Goal: Information Seeking & Learning: Learn about a topic

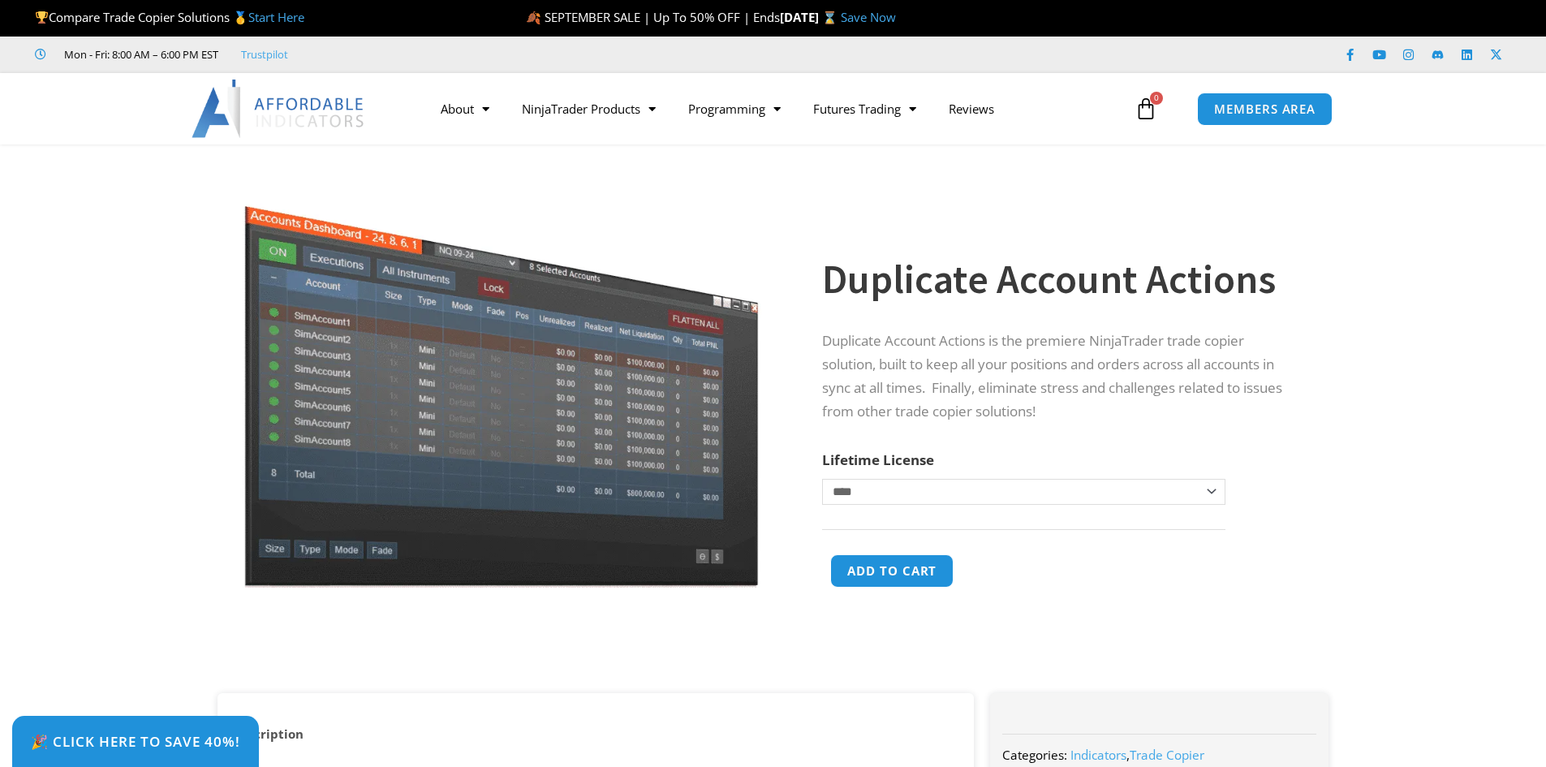
scroll to position [81, 0]
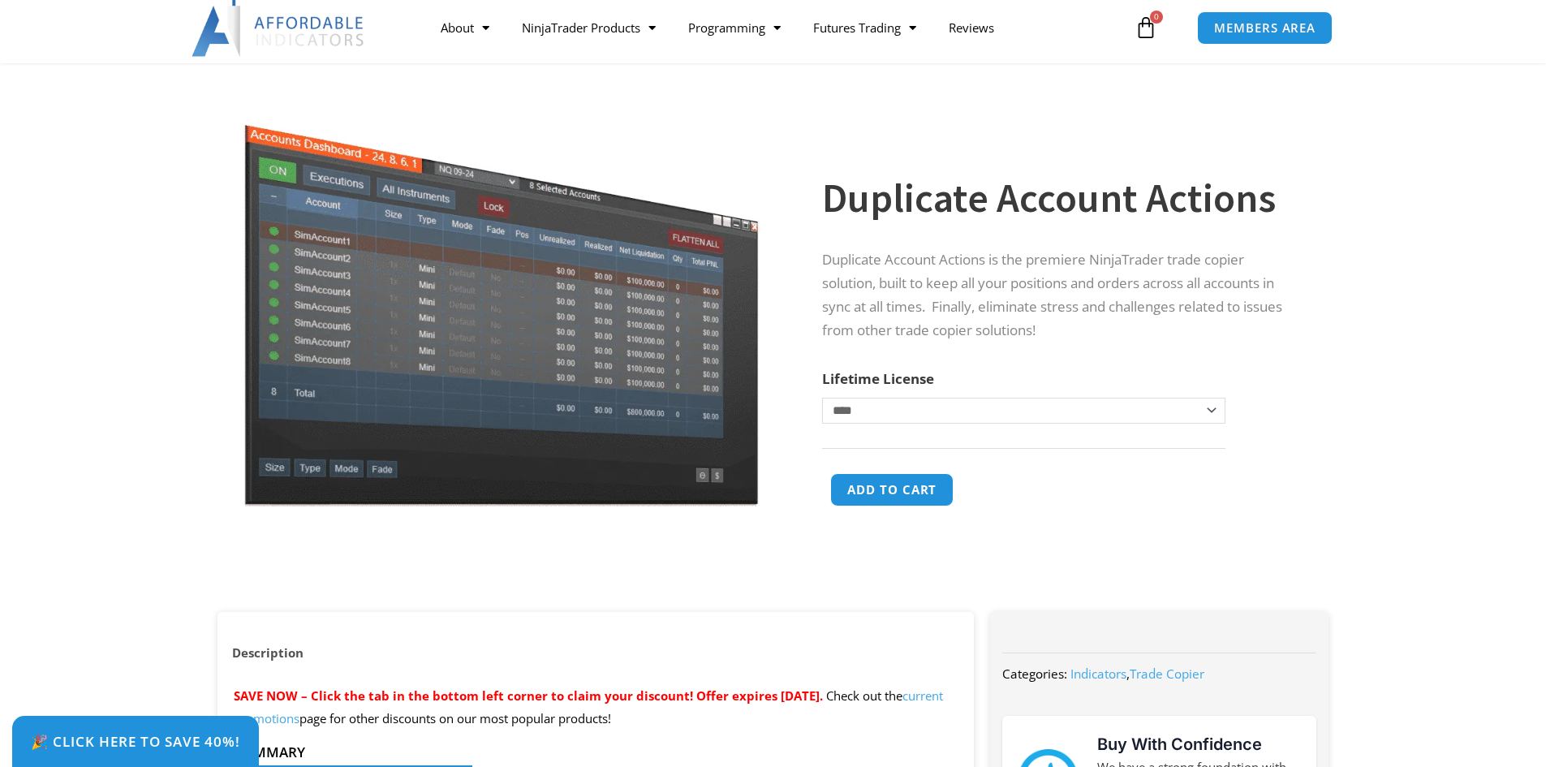
click at [1211, 411] on select "**********" at bounding box center [1023, 411] width 402 height 26
click at [822, 398] on select "**********" at bounding box center [1023, 411] width 402 height 26
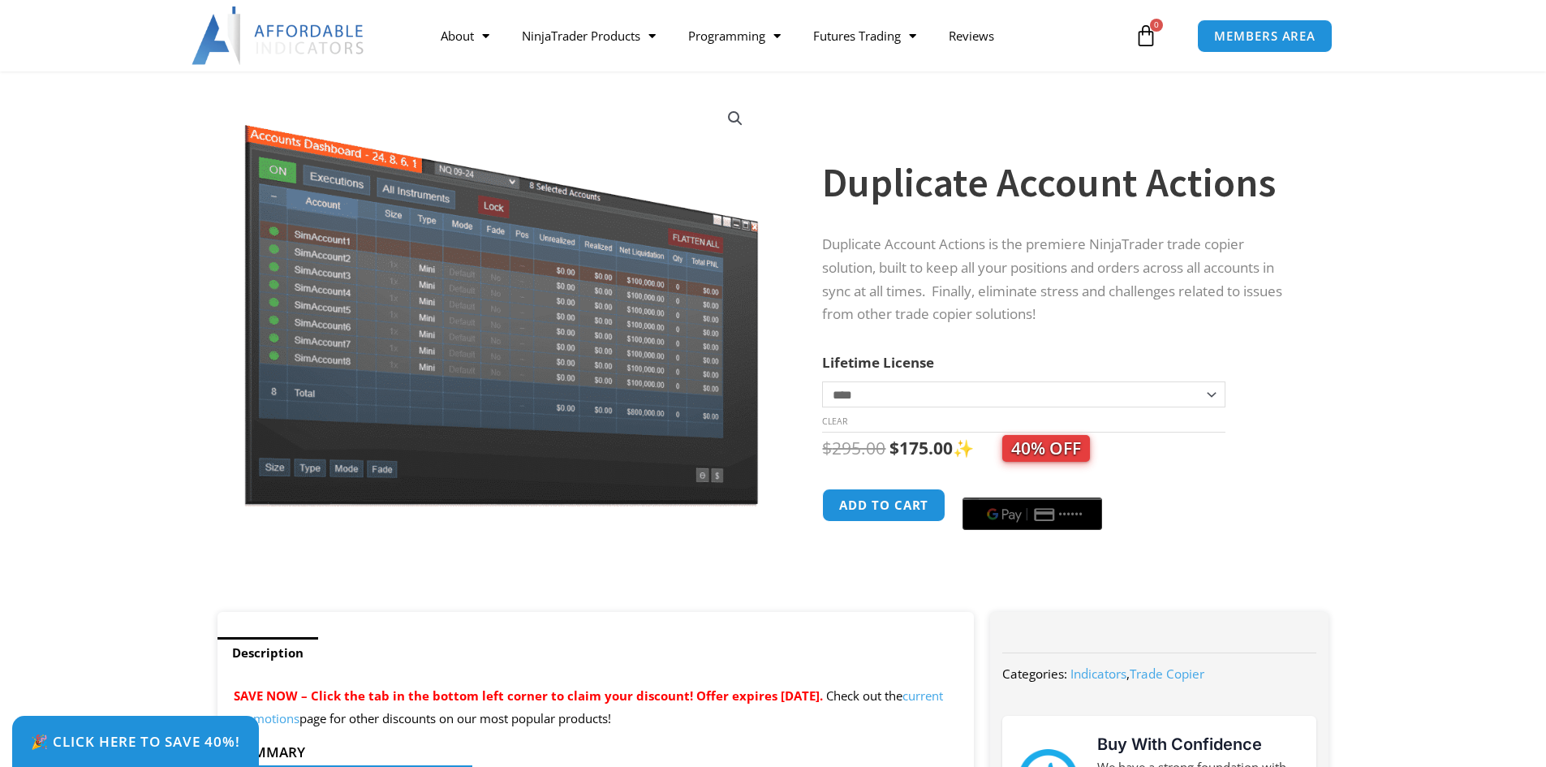
click at [479, 346] on img at bounding box center [501, 299] width 522 height 415
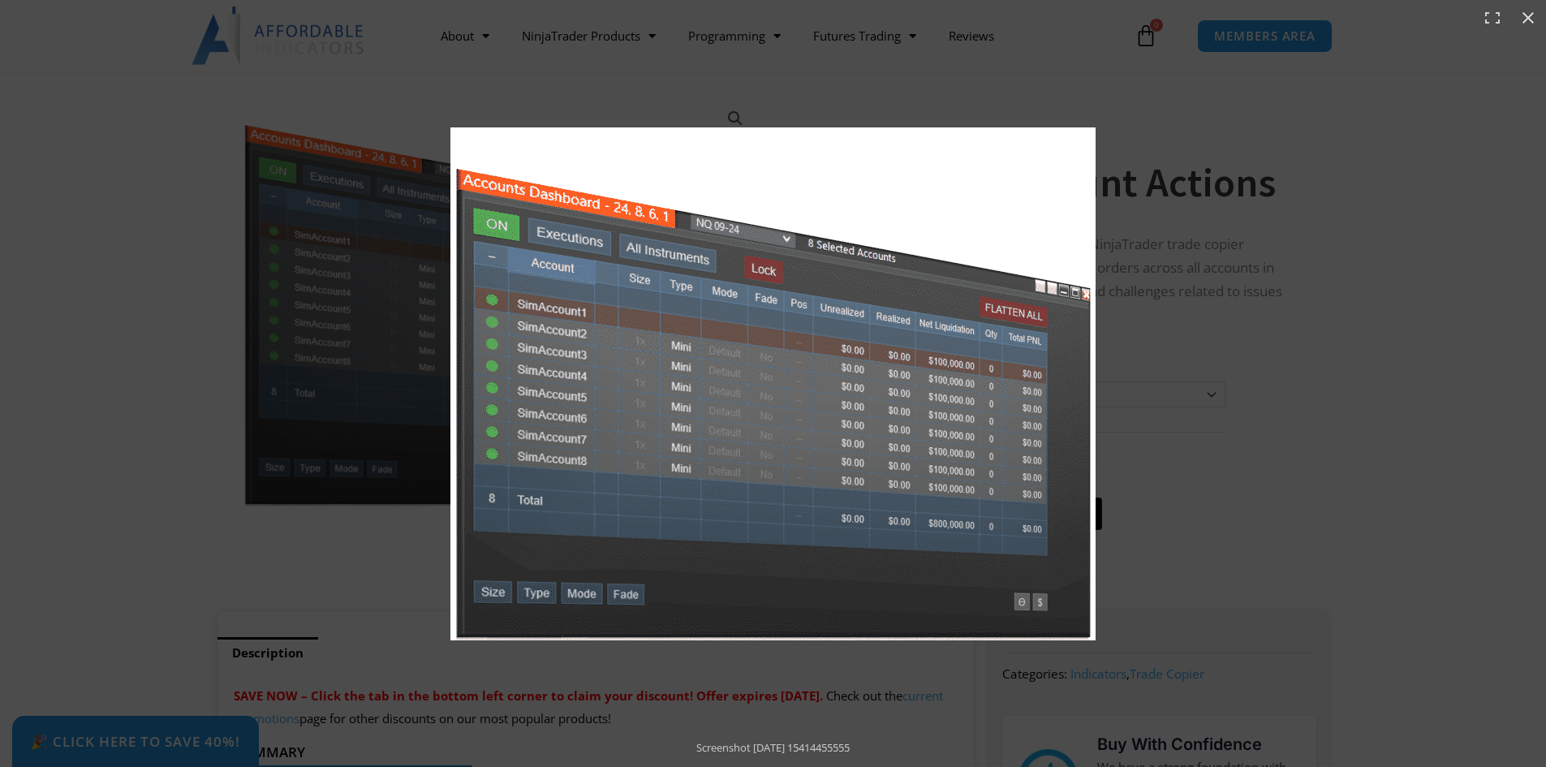
click at [723, 410] on img at bounding box center [772, 383] width 645 height 513
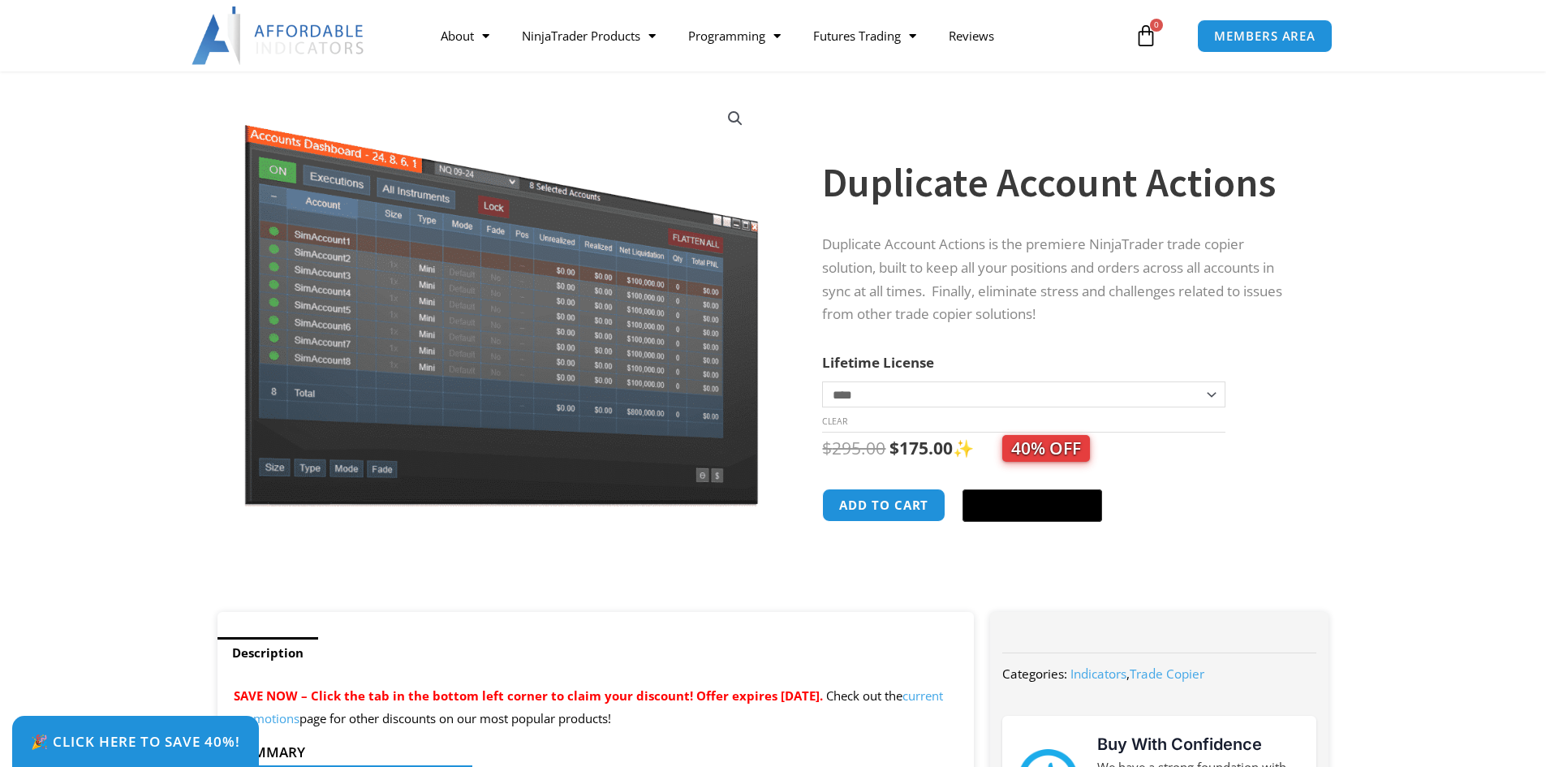
click at [1302, 473] on div "**********" at bounding box center [1079, 346] width 514 height 532
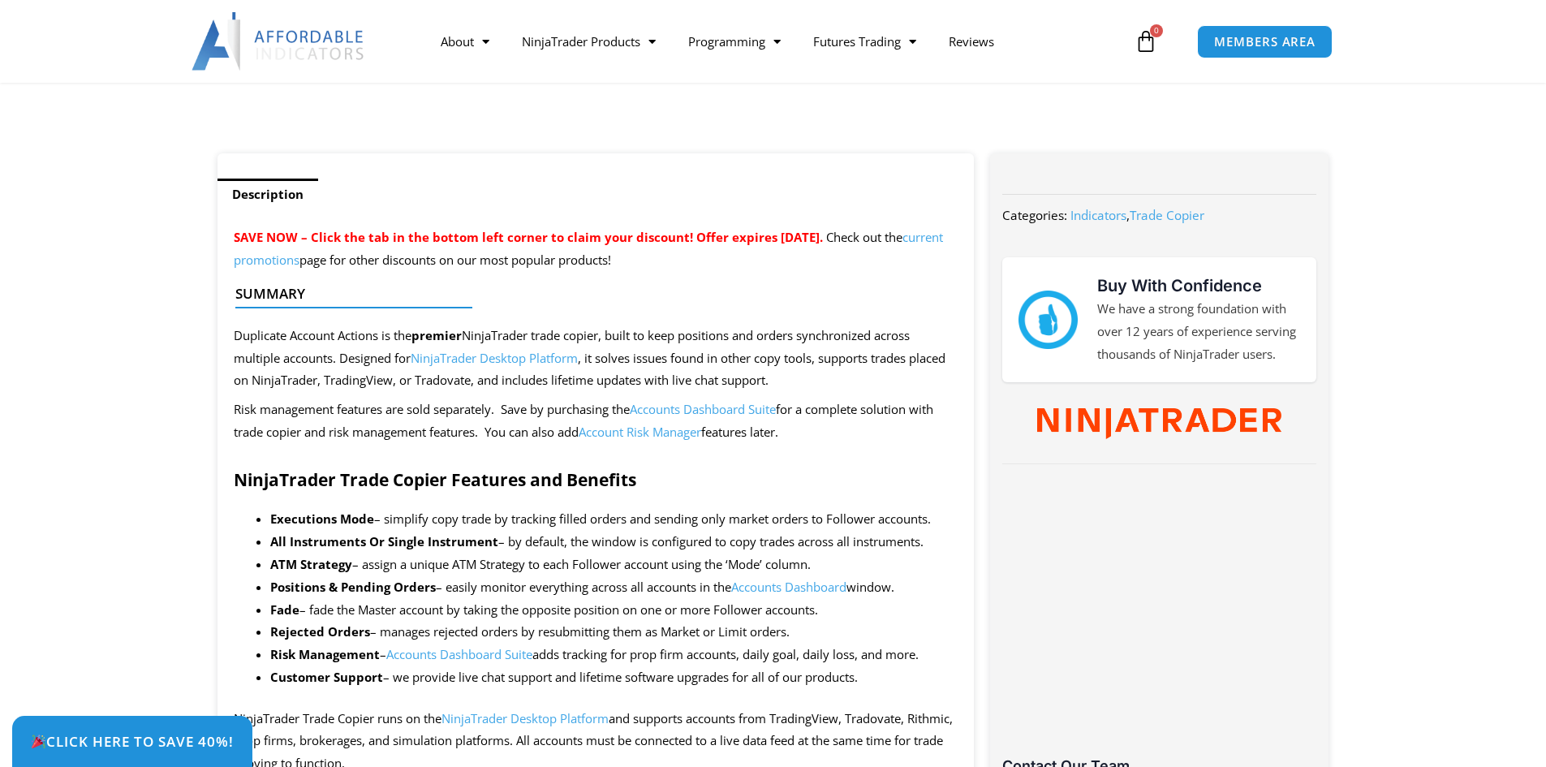
scroll to position [568, 0]
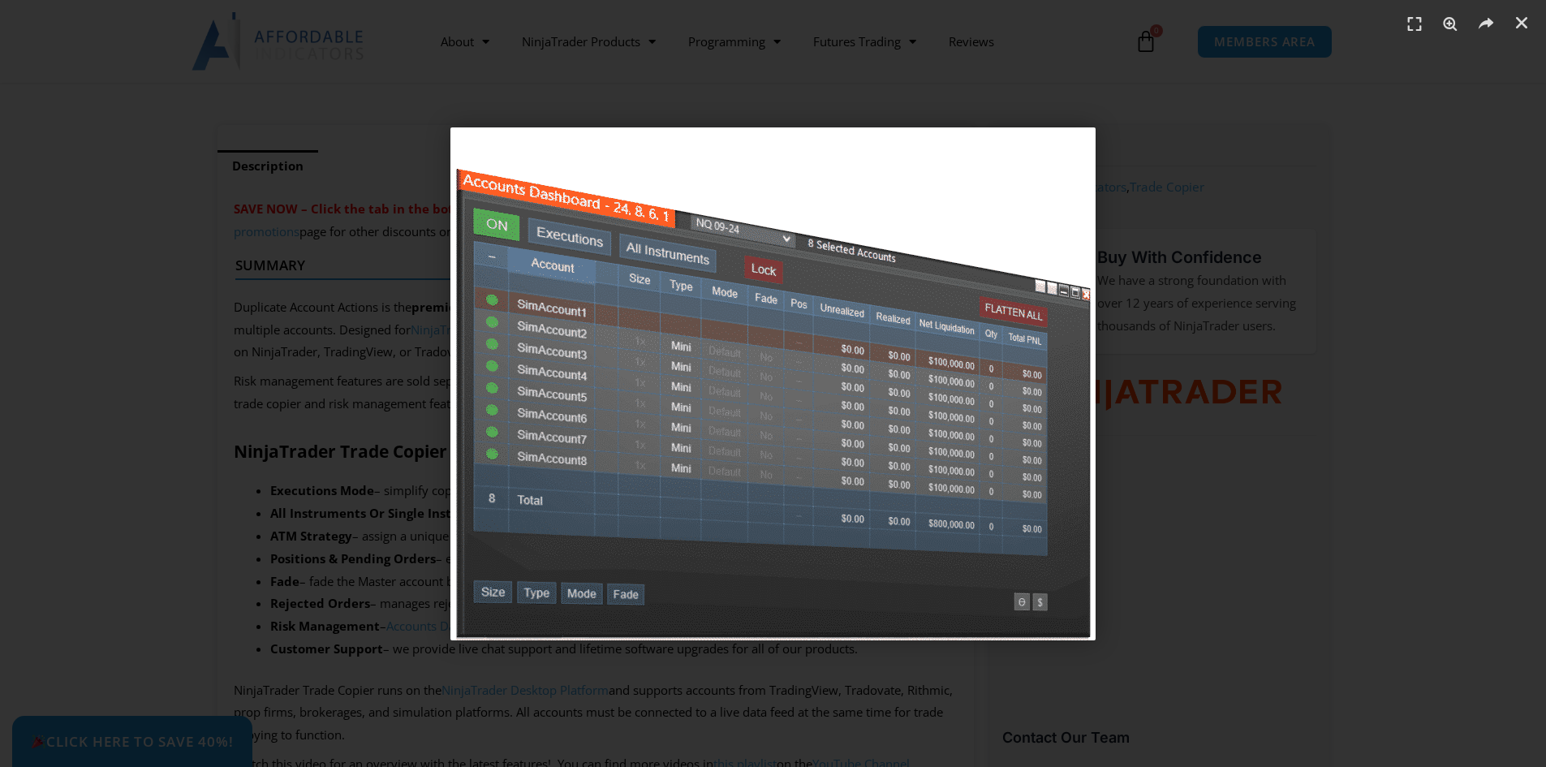
click at [61, 313] on div "1 / 1" at bounding box center [773, 383] width 1432 height 653
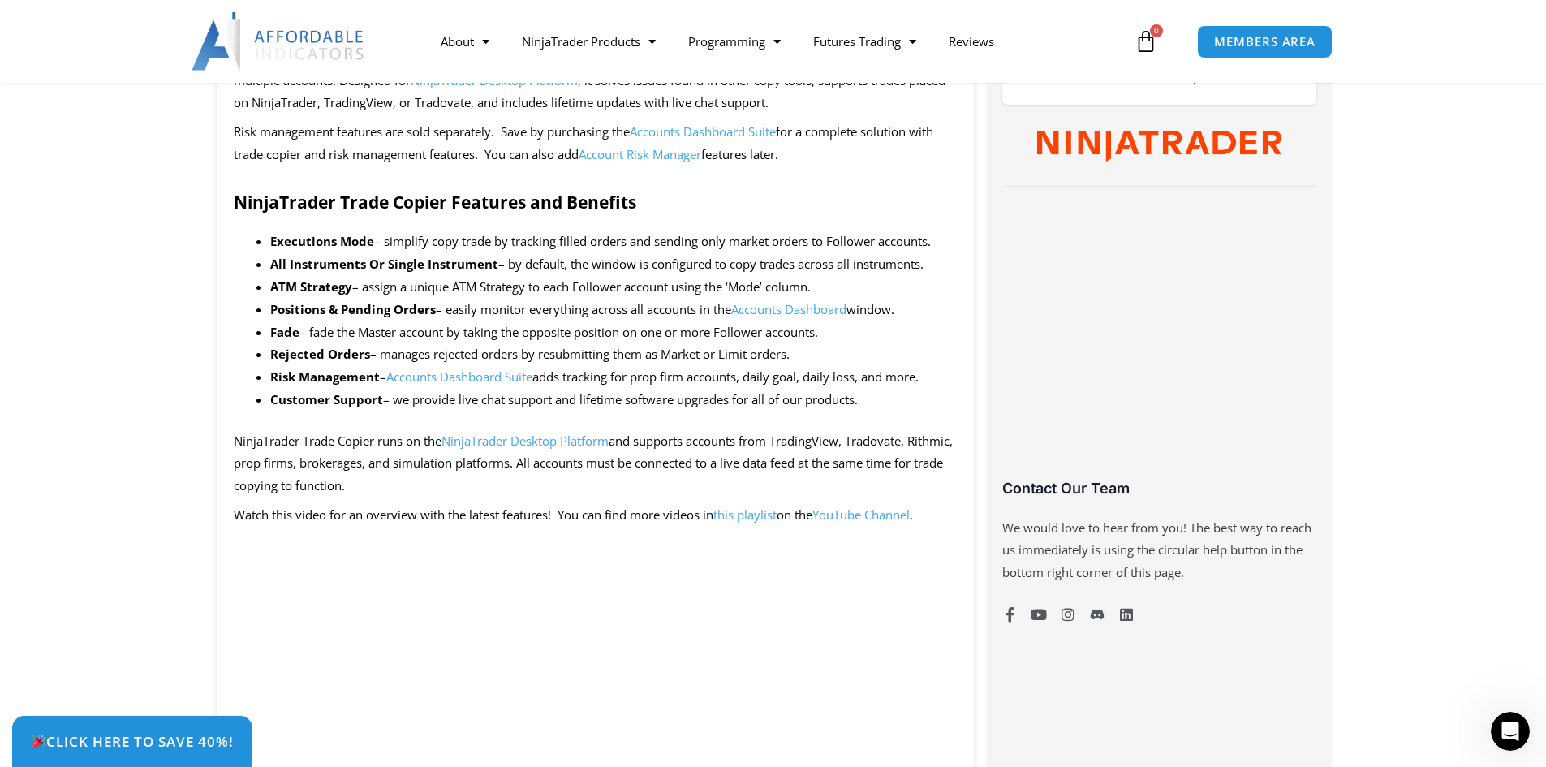
scroll to position [487, 0]
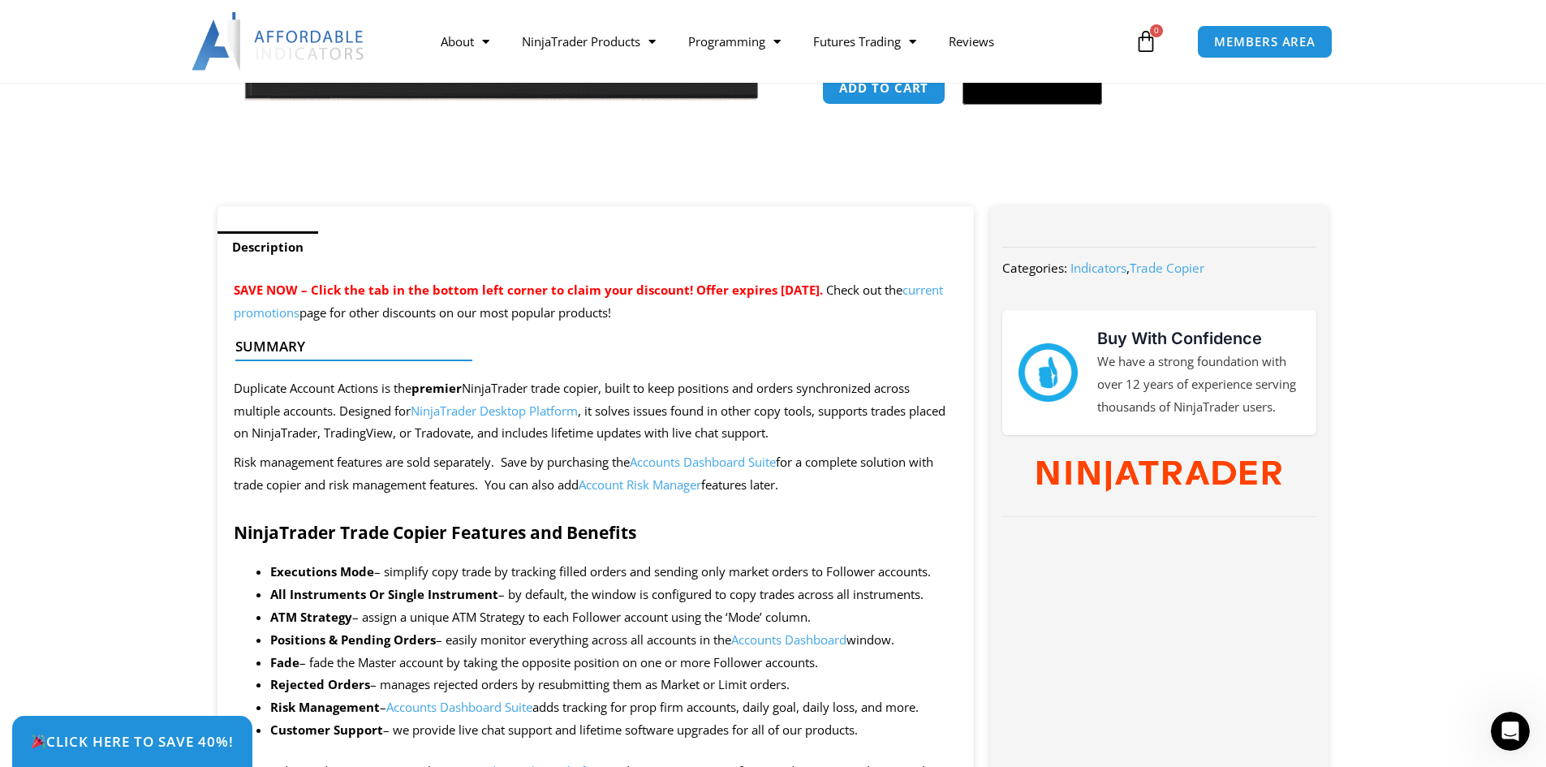
click at [737, 463] on link "Accounts Dashboard Suite" at bounding box center [703, 462] width 146 height 16
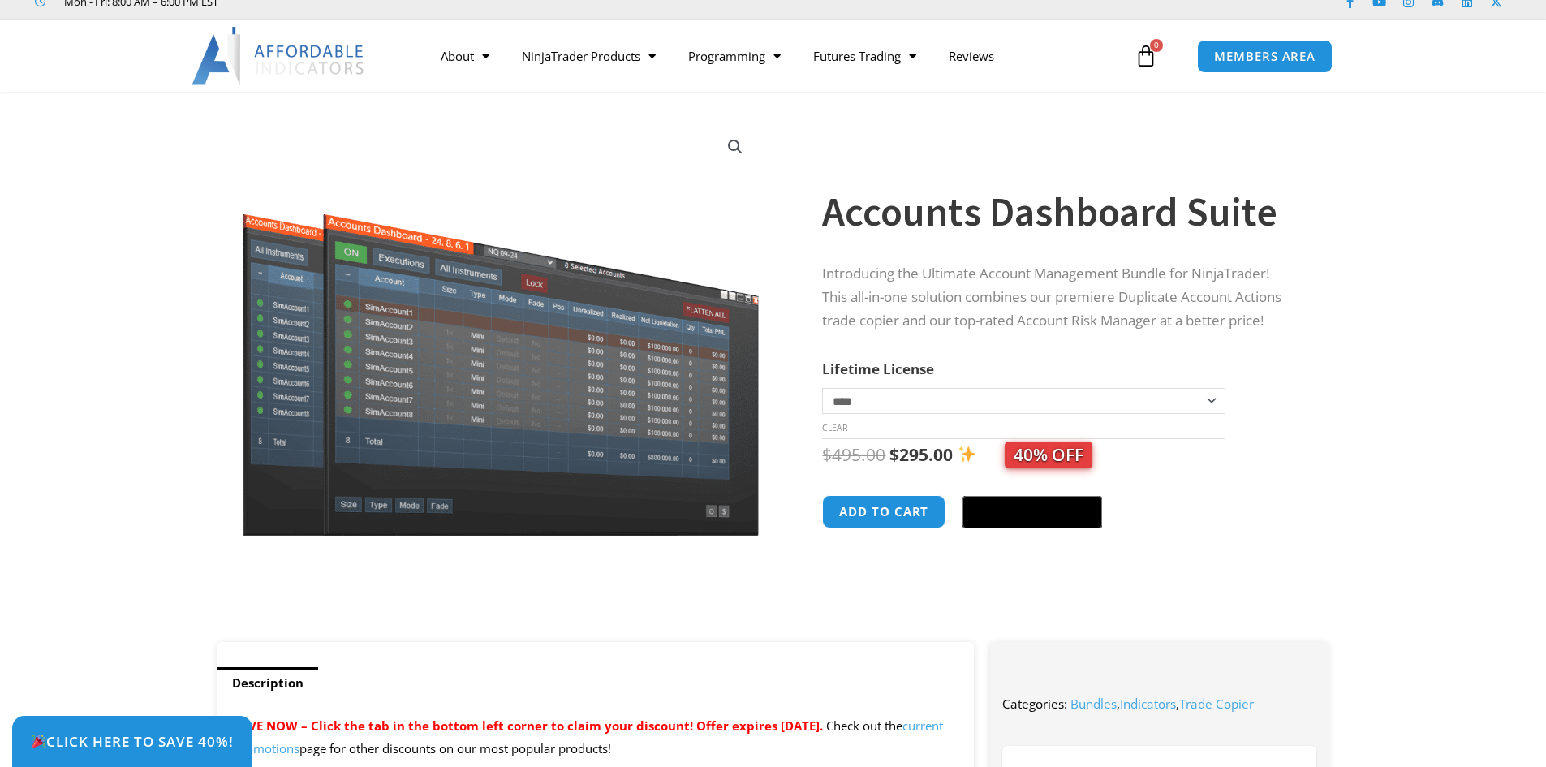
scroll to position [81, 0]
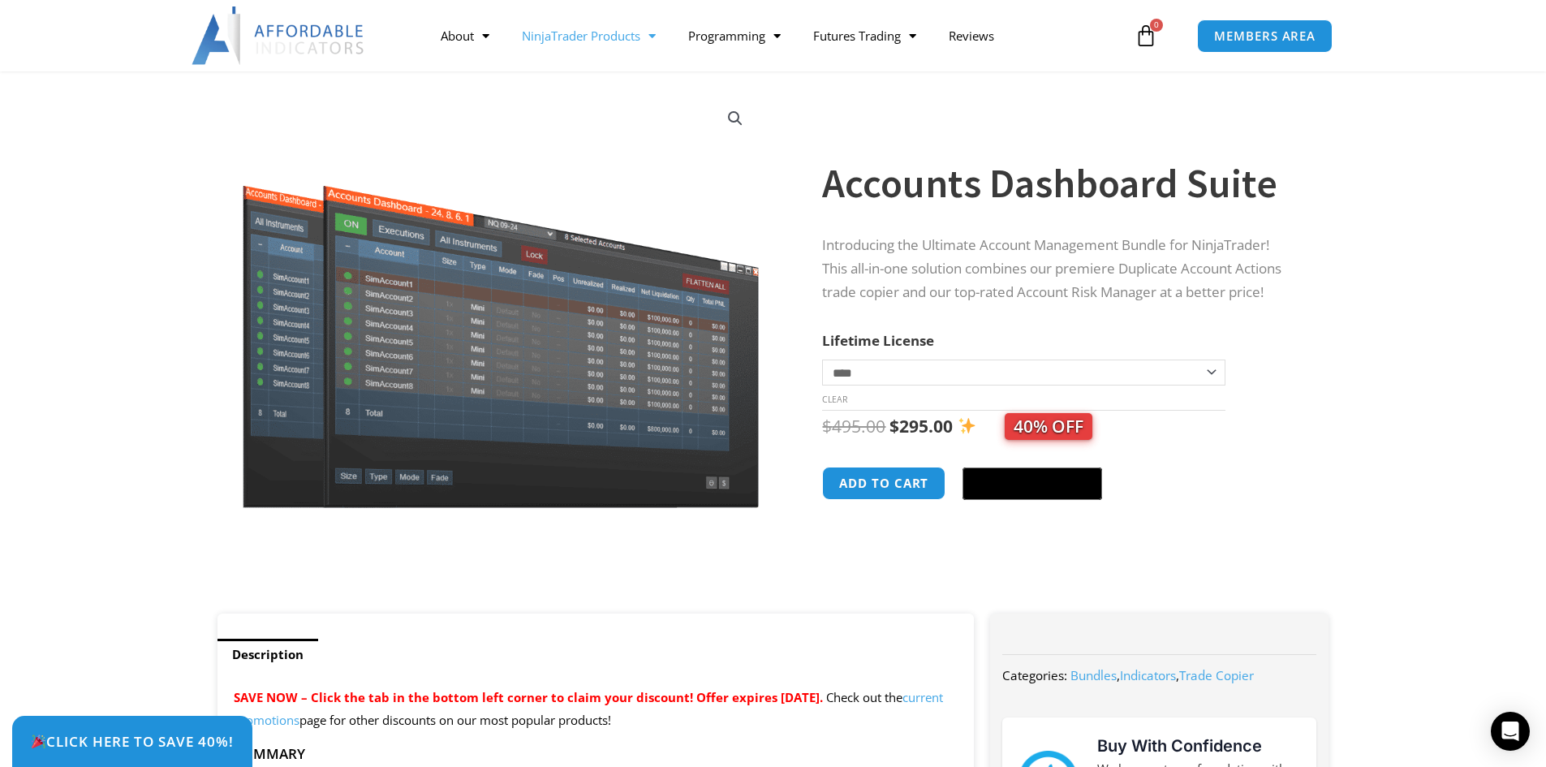
click at [654, 38] on span "Menu" at bounding box center [647, 36] width 15 height 28
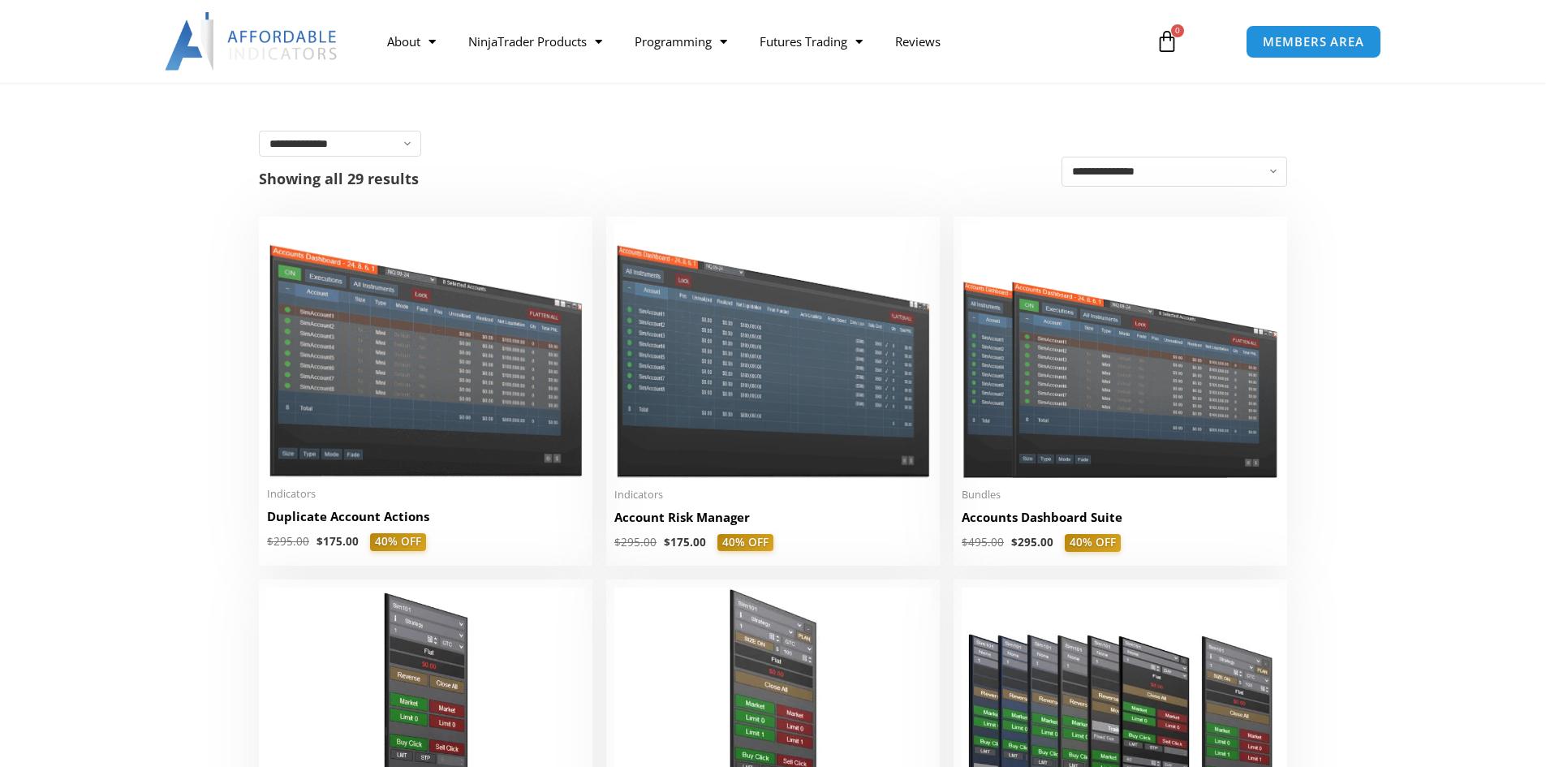
scroll to position [281, 0]
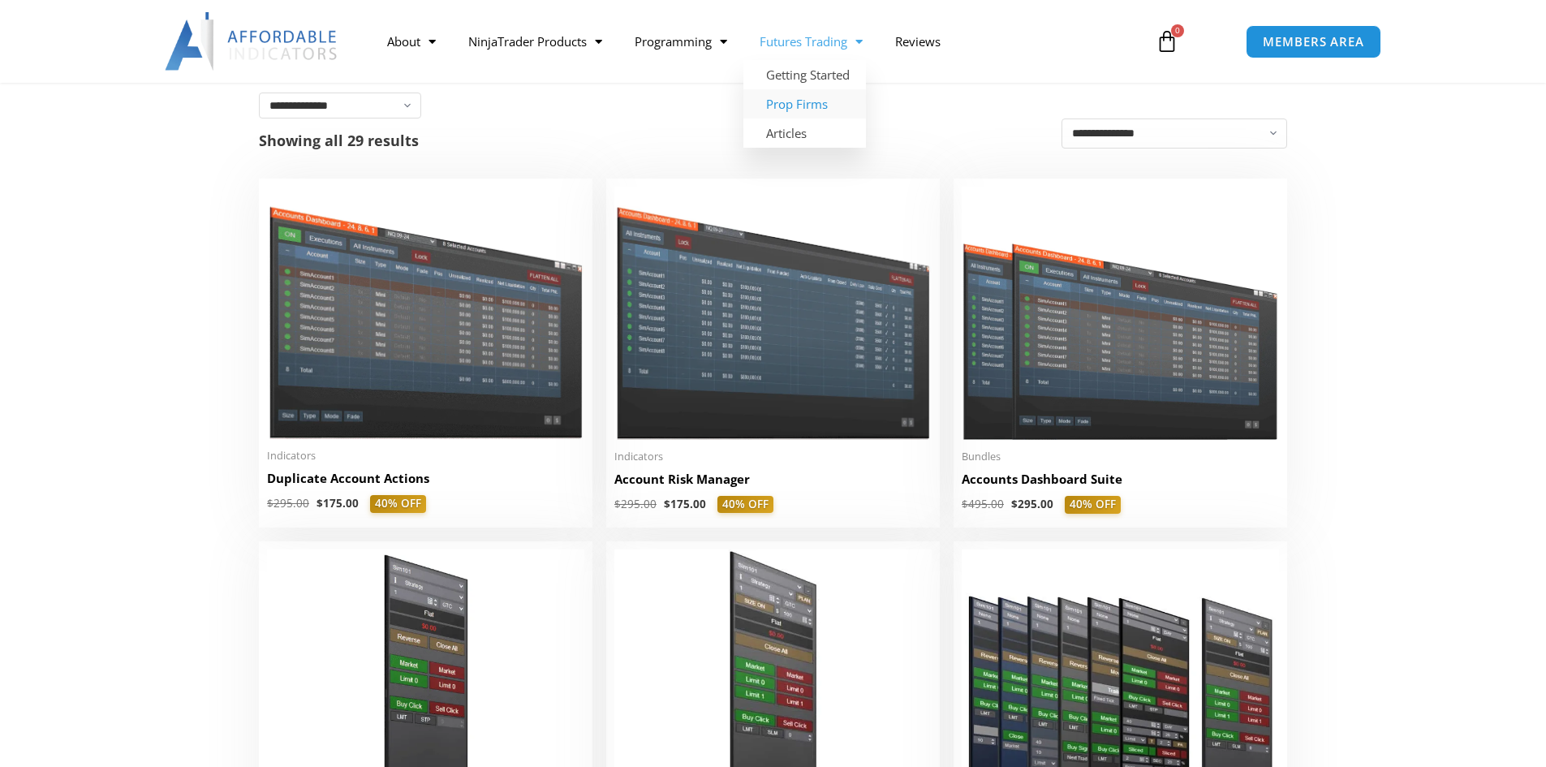
click at [807, 107] on link "Prop Firms" at bounding box center [804, 103] width 123 height 29
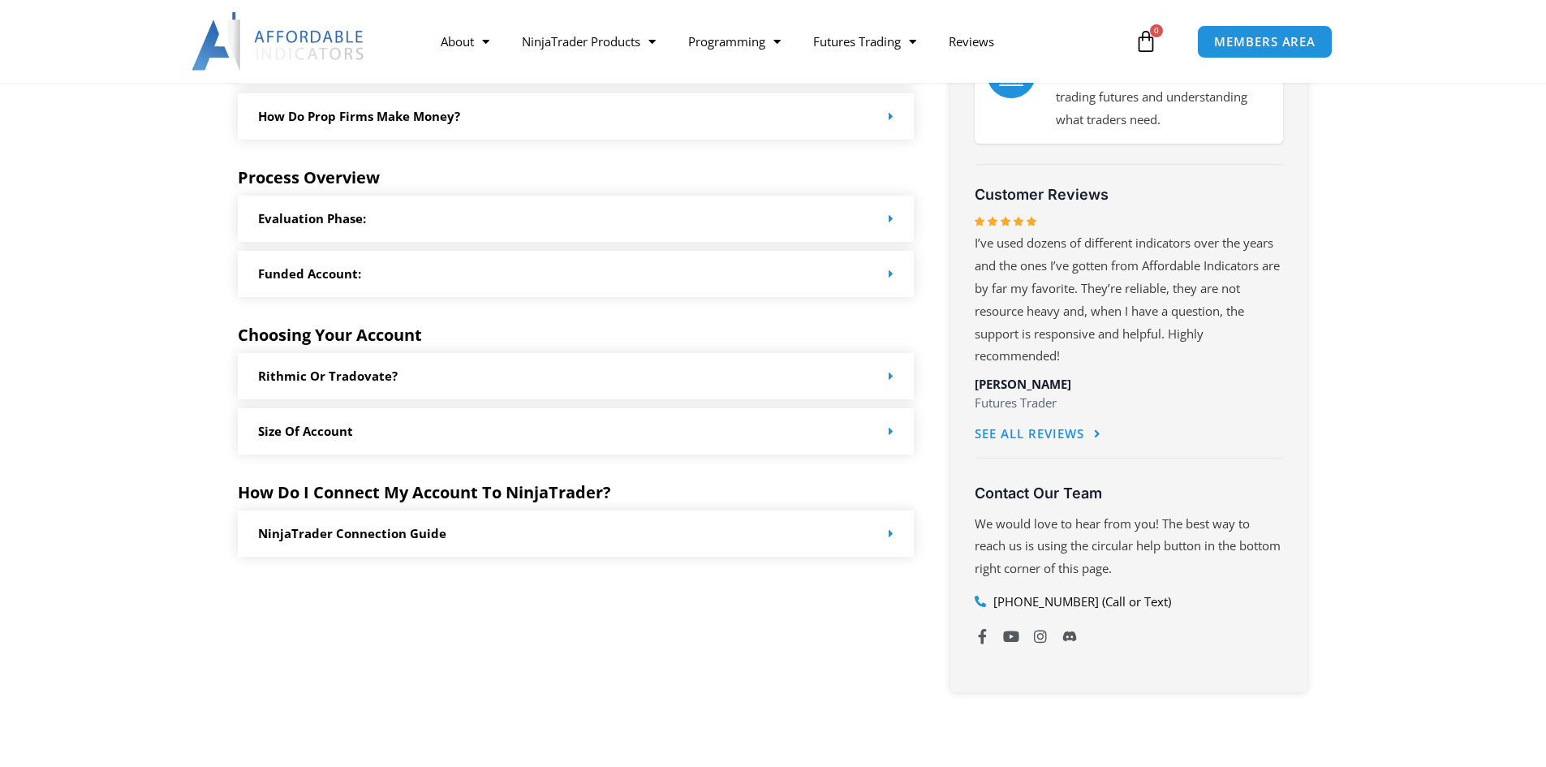
click at [431, 373] on div "Rithmic or Tradovate?" at bounding box center [576, 376] width 677 height 46
click at [887, 375] on span at bounding box center [887, 376] width 12 height 12
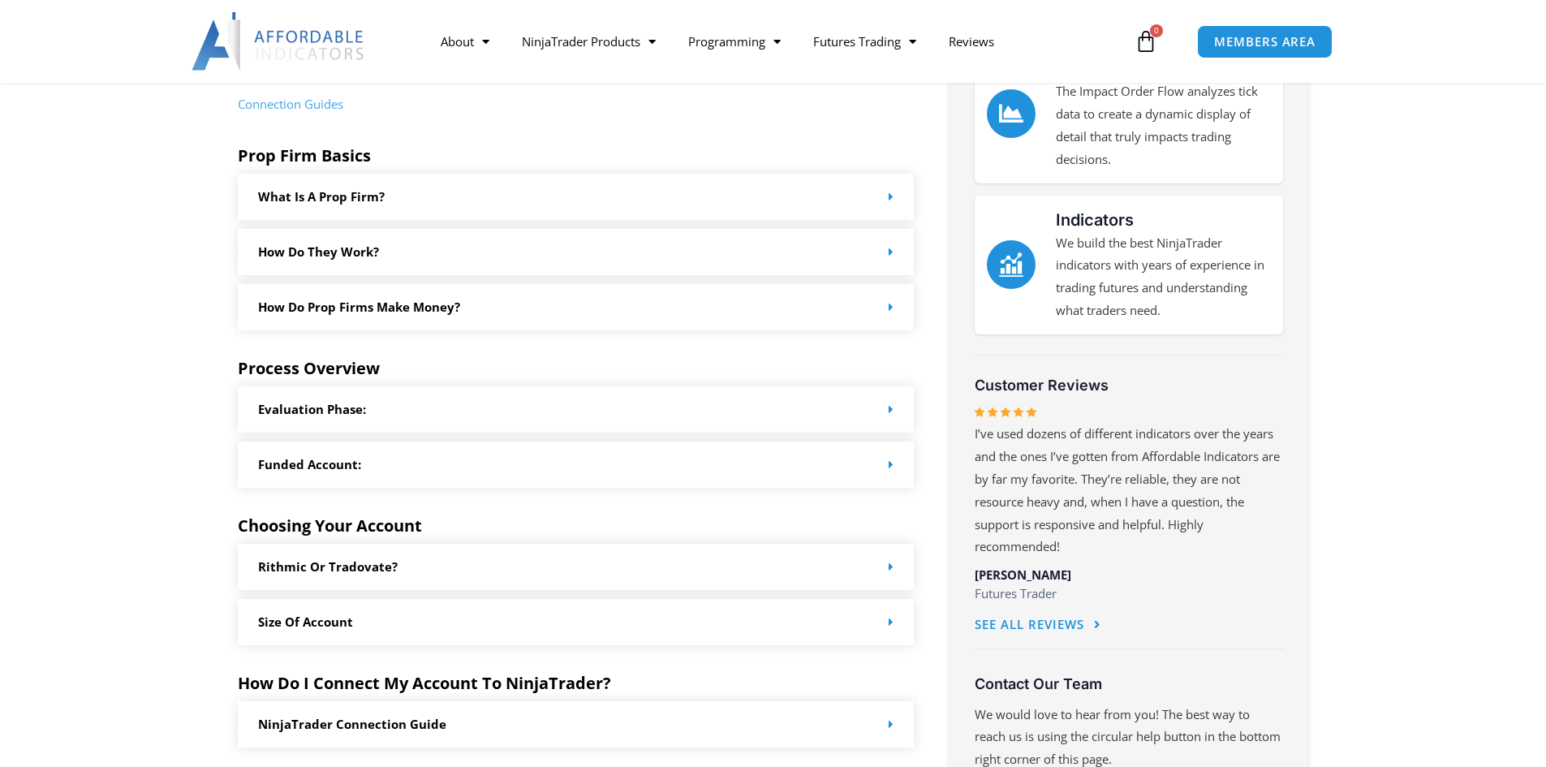
scroll to position [568, 0]
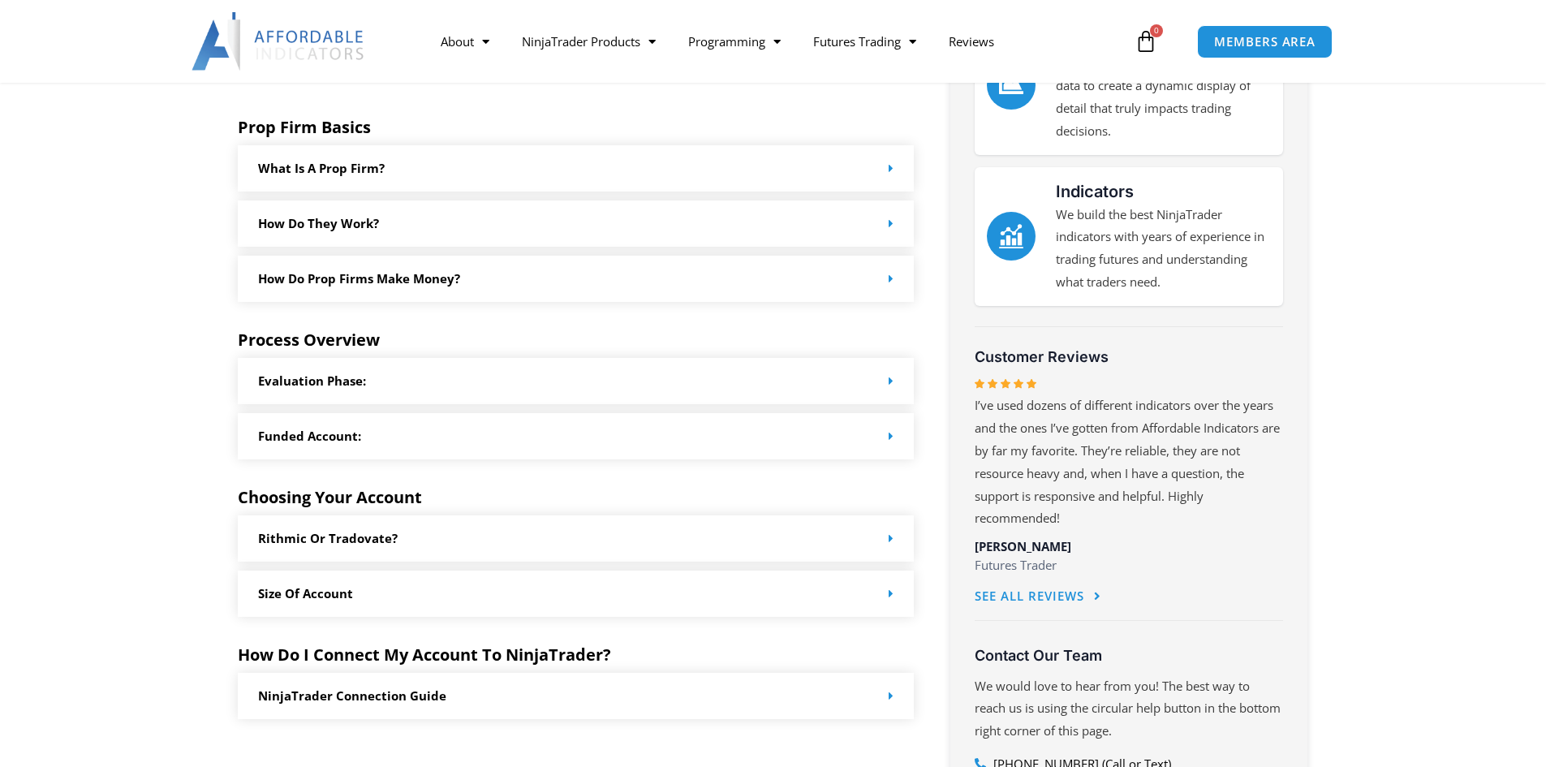
click at [889, 537] on icon at bounding box center [890, 538] width 5 height 12
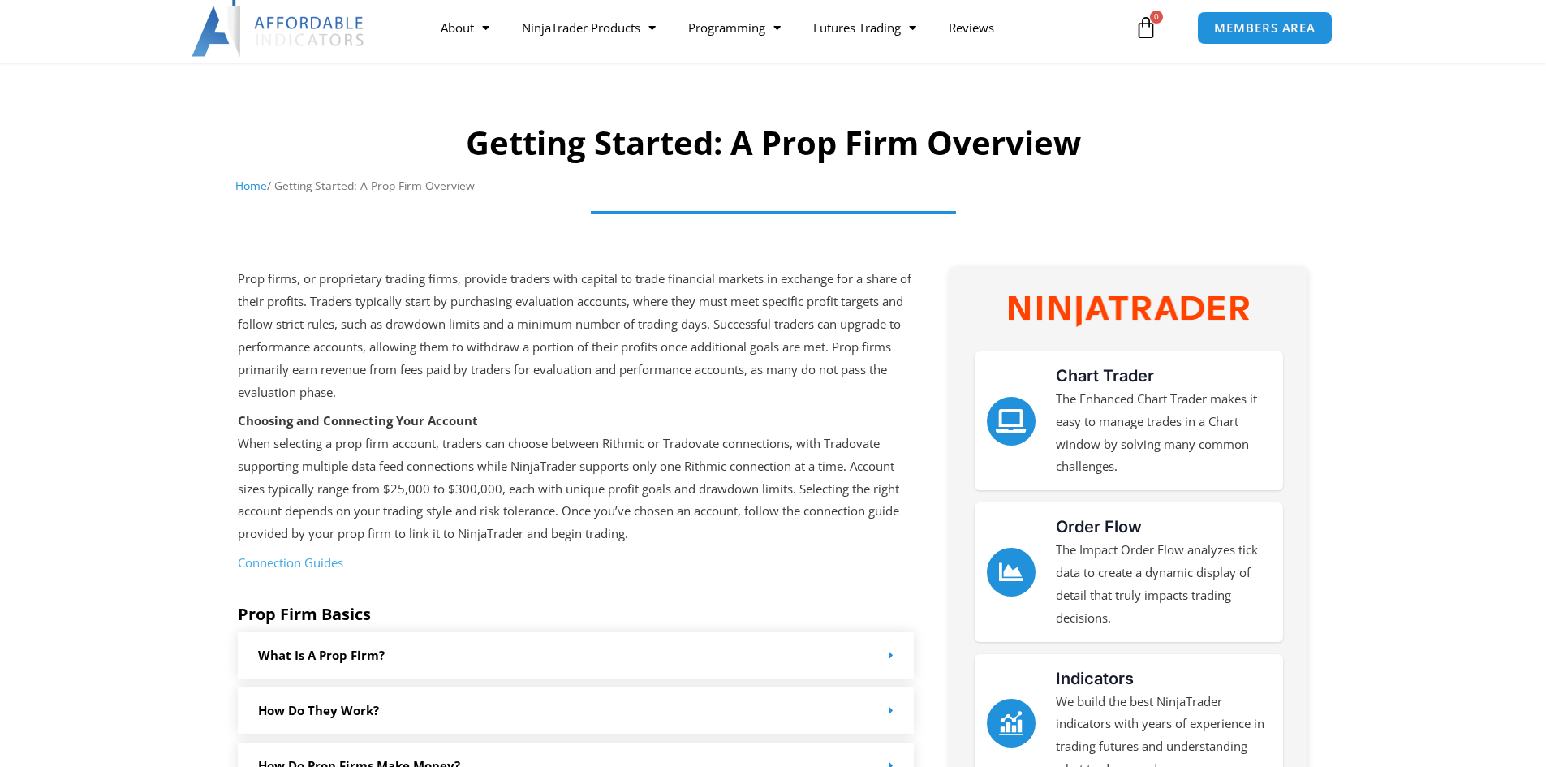
scroll to position [0, 0]
